Goal: Entertainment & Leisure: Consume media (video, audio)

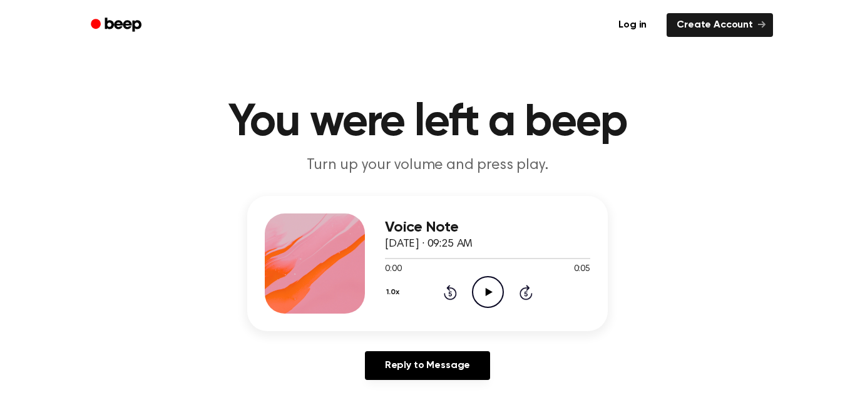
click at [483, 287] on icon "Play Audio" at bounding box center [488, 292] width 32 height 32
click at [488, 297] on icon "Play Audio" at bounding box center [488, 292] width 32 height 32
click at [484, 297] on icon "Play Audio" at bounding box center [488, 292] width 32 height 32
click at [476, 297] on icon "Play Audio" at bounding box center [488, 292] width 32 height 32
